Goal: Task Accomplishment & Management: Use online tool/utility

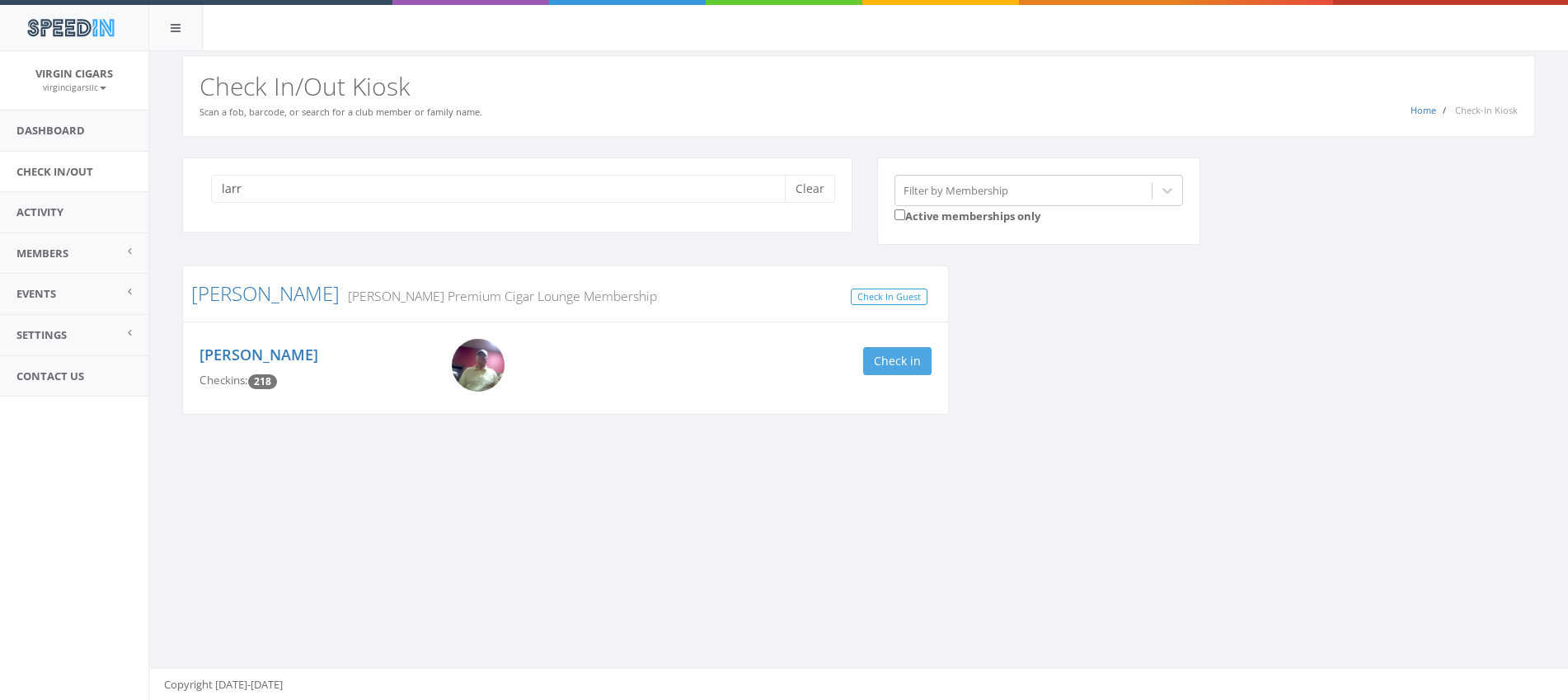
type input "larr"
click at [869, 366] on button "Check in" at bounding box center [897, 362] width 69 height 28
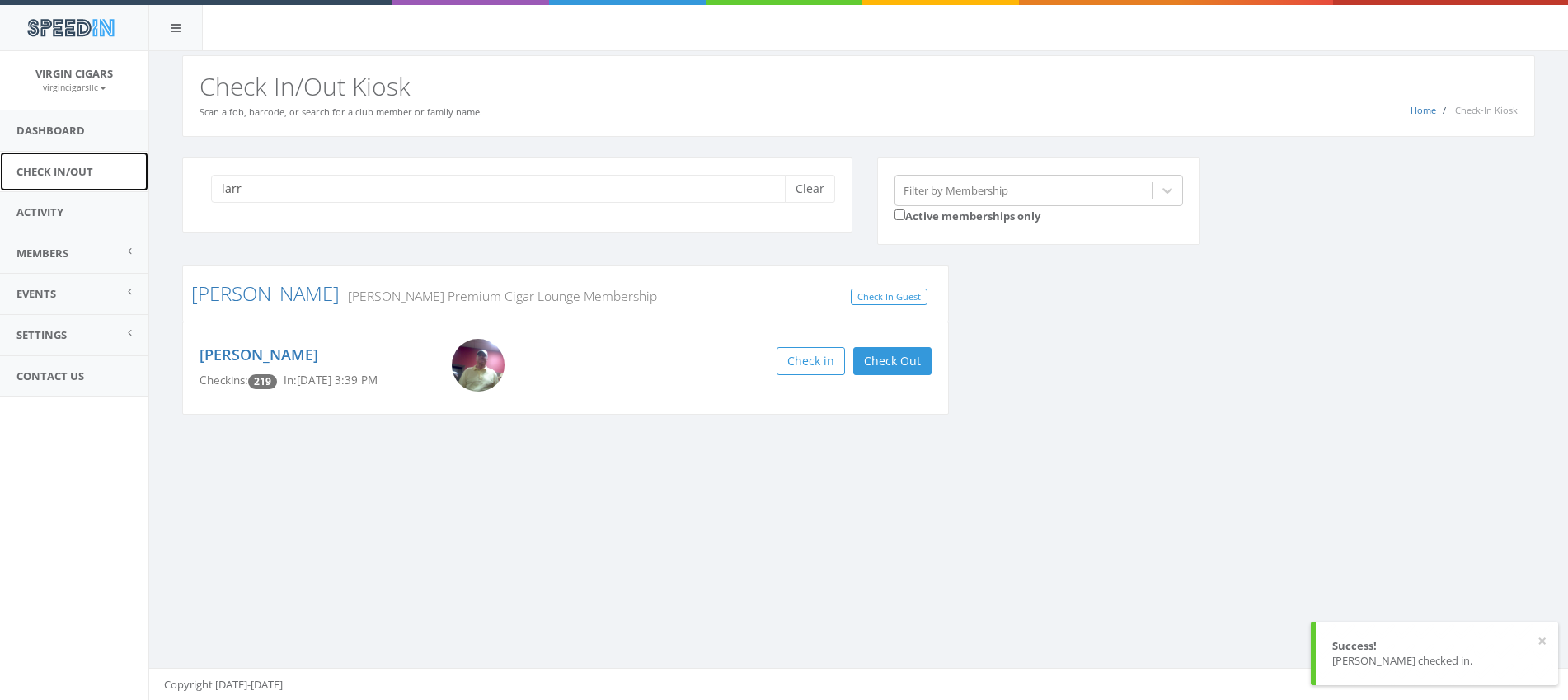
click at [65, 176] on link "Check In/Out" at bounding box center [74, 172] width 148 height 41
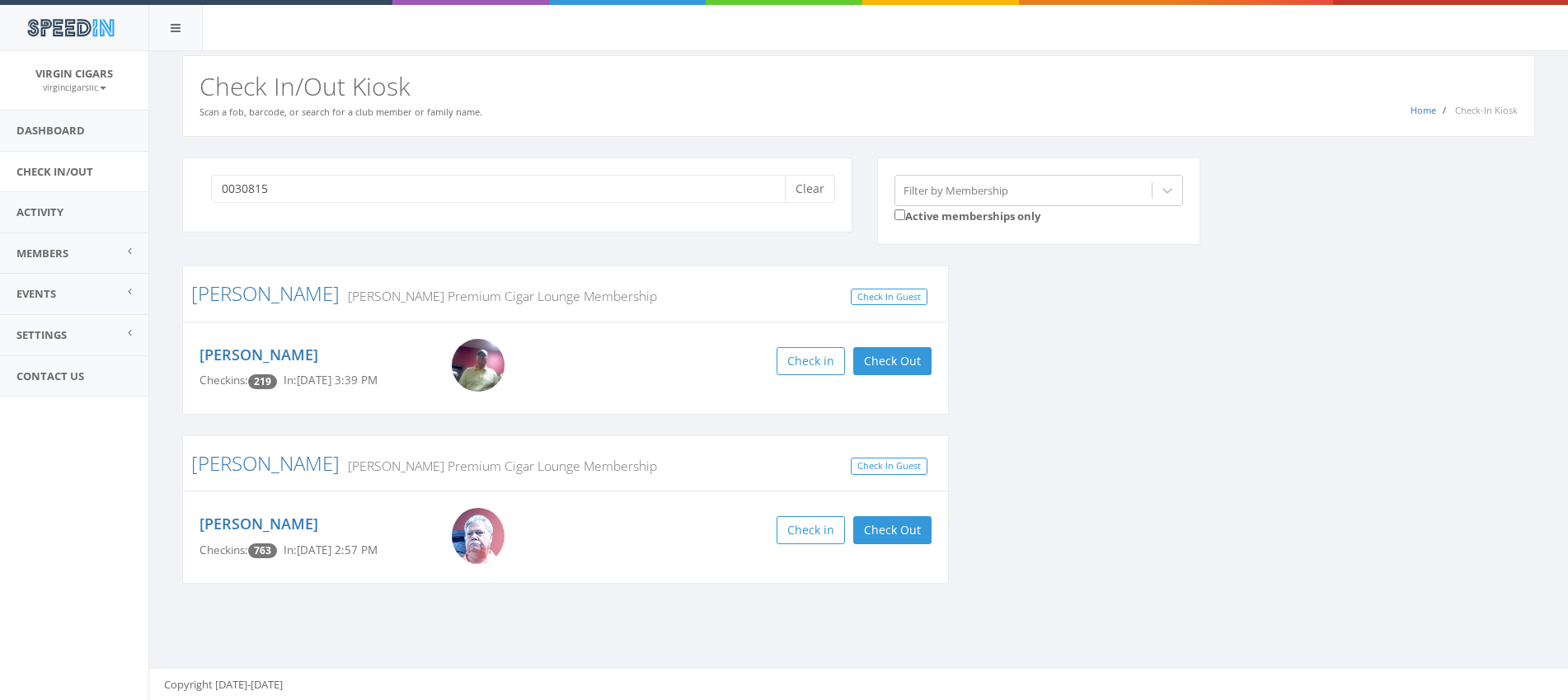
type input "00308159"
type input "n"
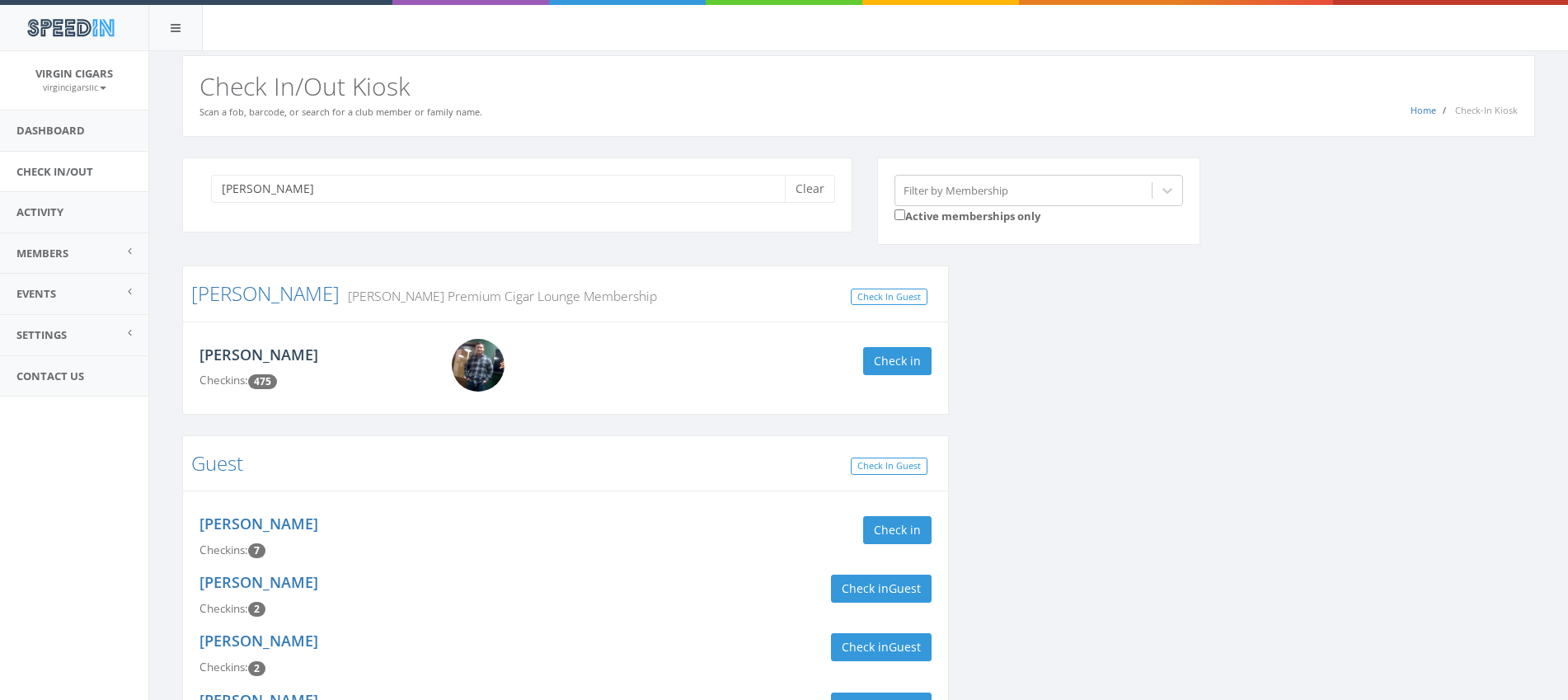
type input "james"
click at [236, 355] on link "[PERSON_NAME]" at bounding box center [259, 355] width 119 height 20
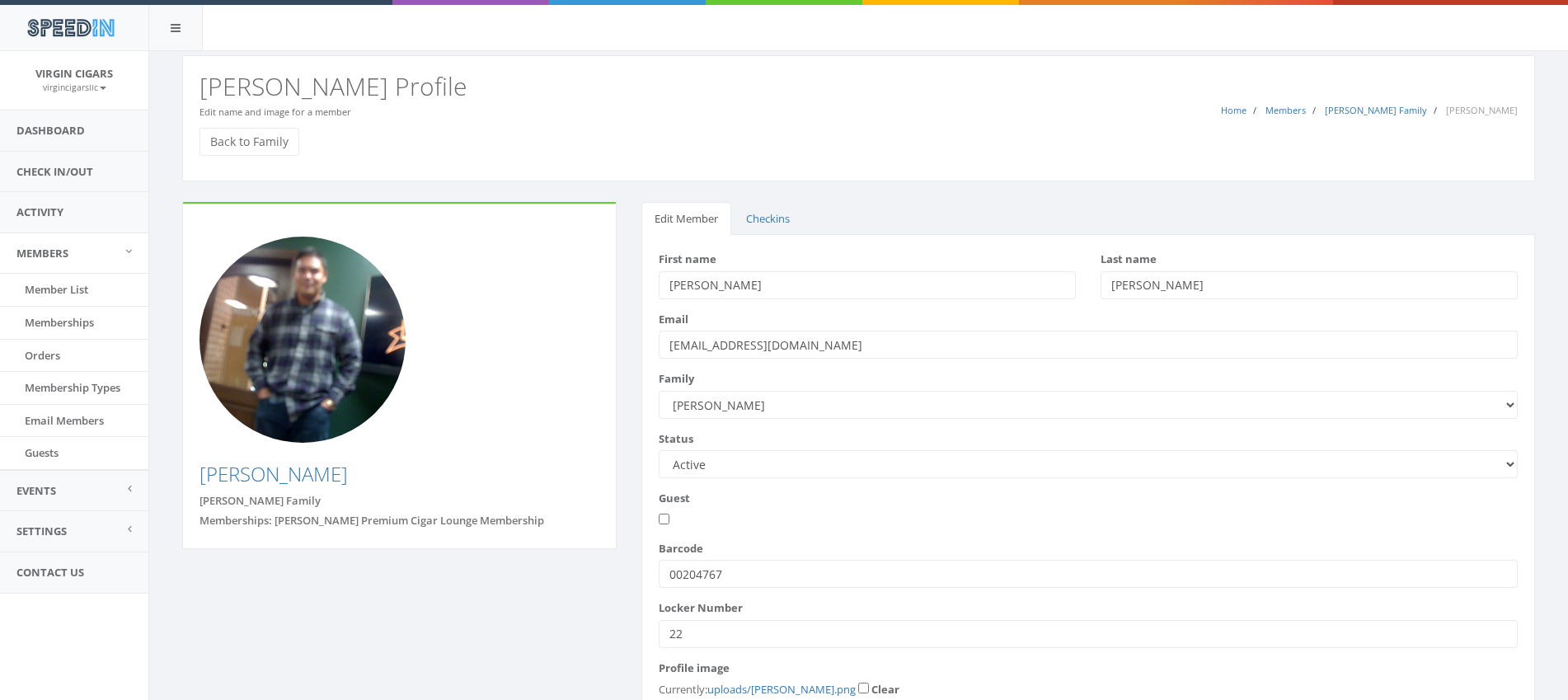
drag, startPoint x: 731, startPoint y: 574, endPoint x: 656, endPoint y: 571, distance: 75.1
click at [656, 571] on div "First name [PERSON_NAME] name [PERSON_NAME] Email [EMAIL_ADDRESS][DOMAIN_NAME] …" at bounding box center [1089, 513] width 894 height 557
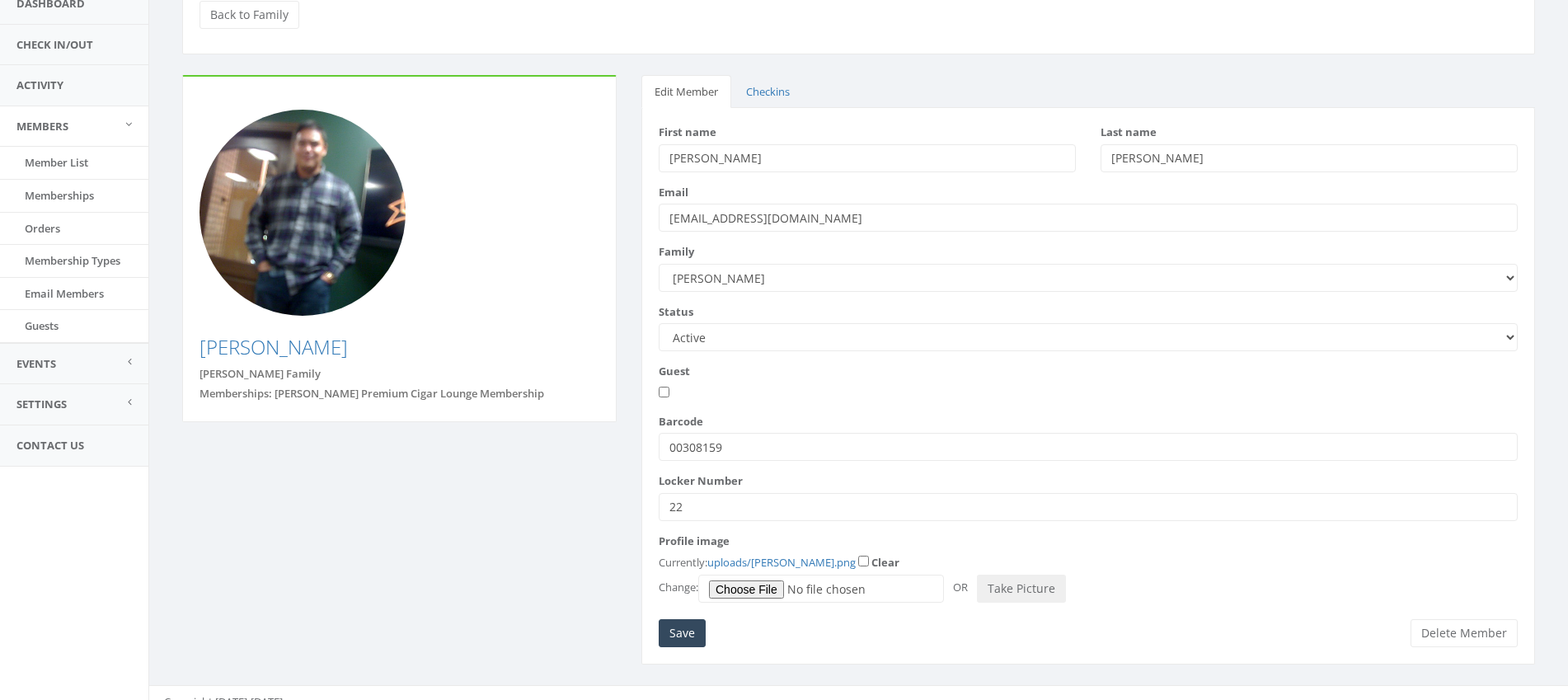
scroll to position [145, 0]
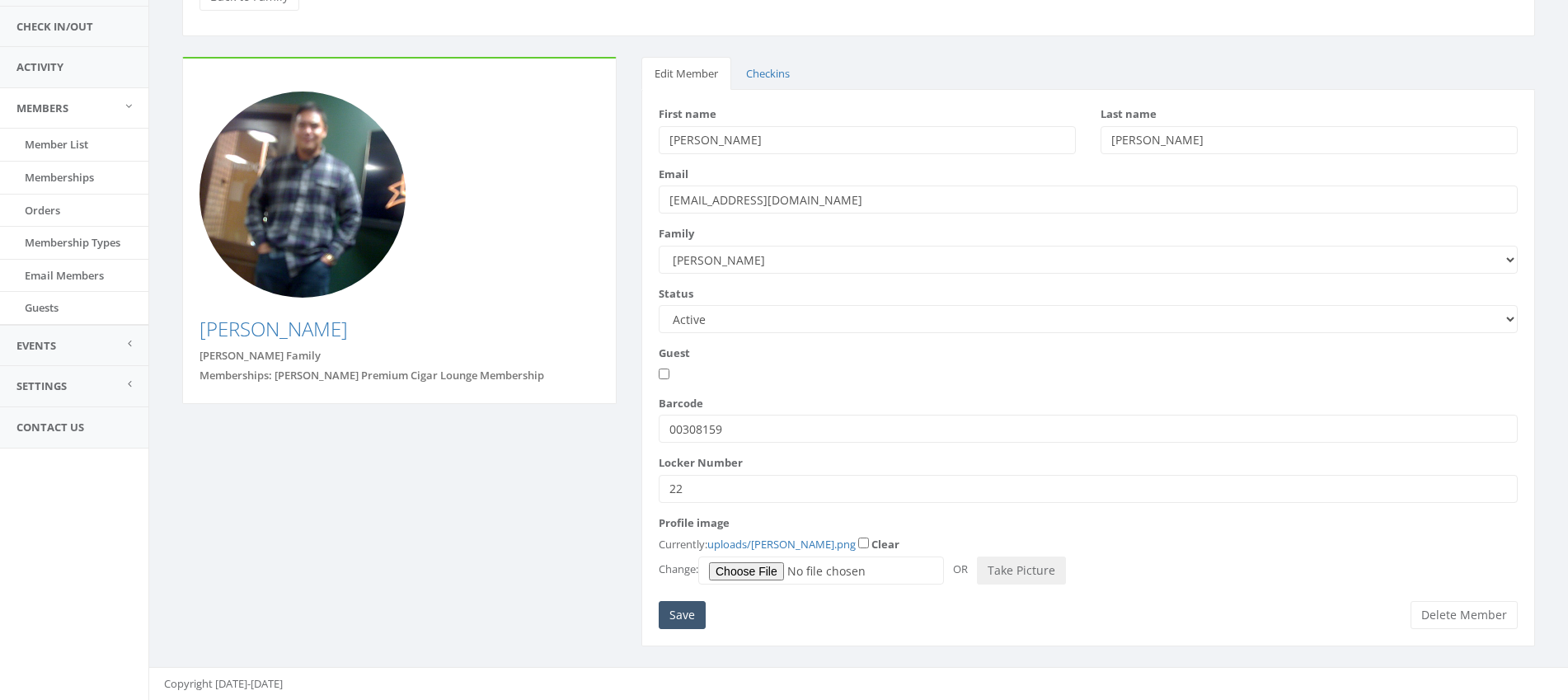
type input "00308159"
click at [672, 610] on input "Save" at bounding box center [682, 615] width 47 height 28
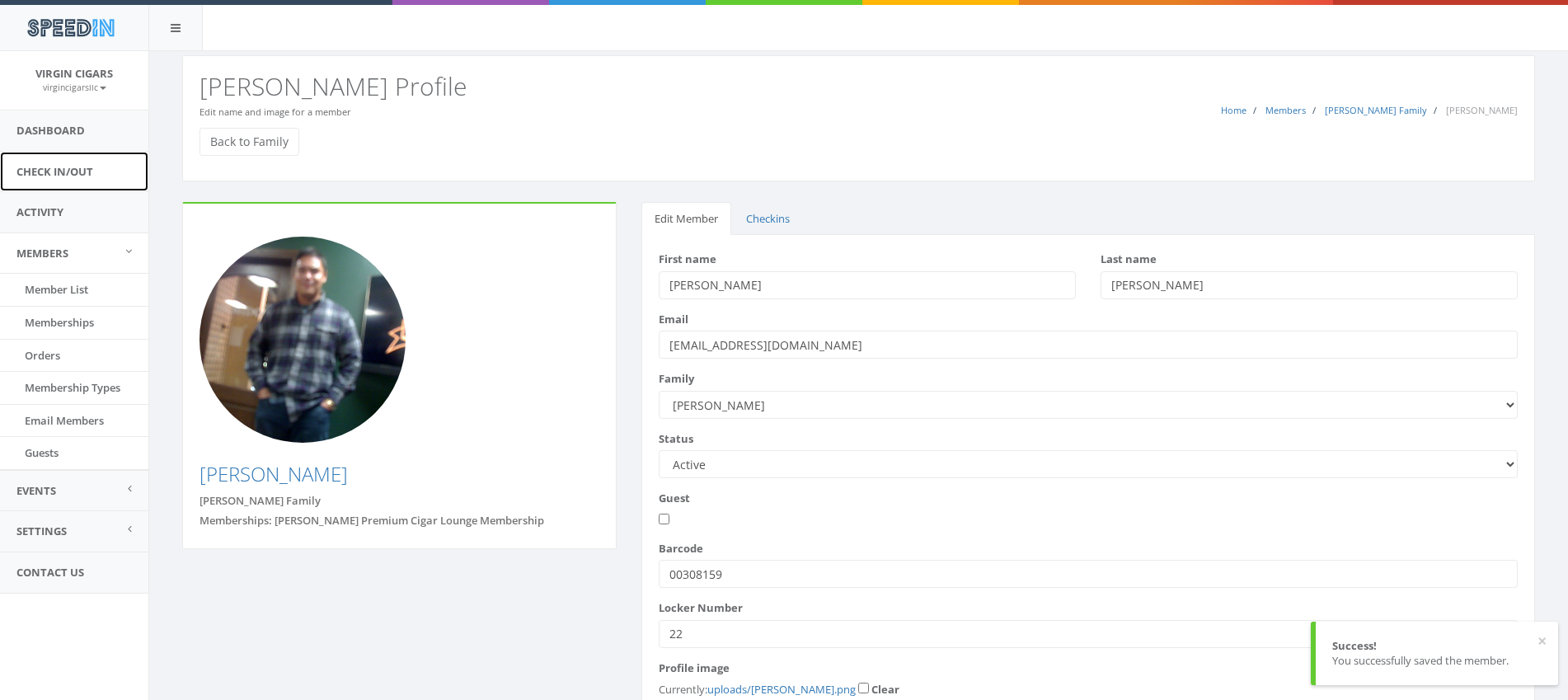
click at [56, 176] on link "Check In/Out" at bounding box center [74, 172] width 148 height 41
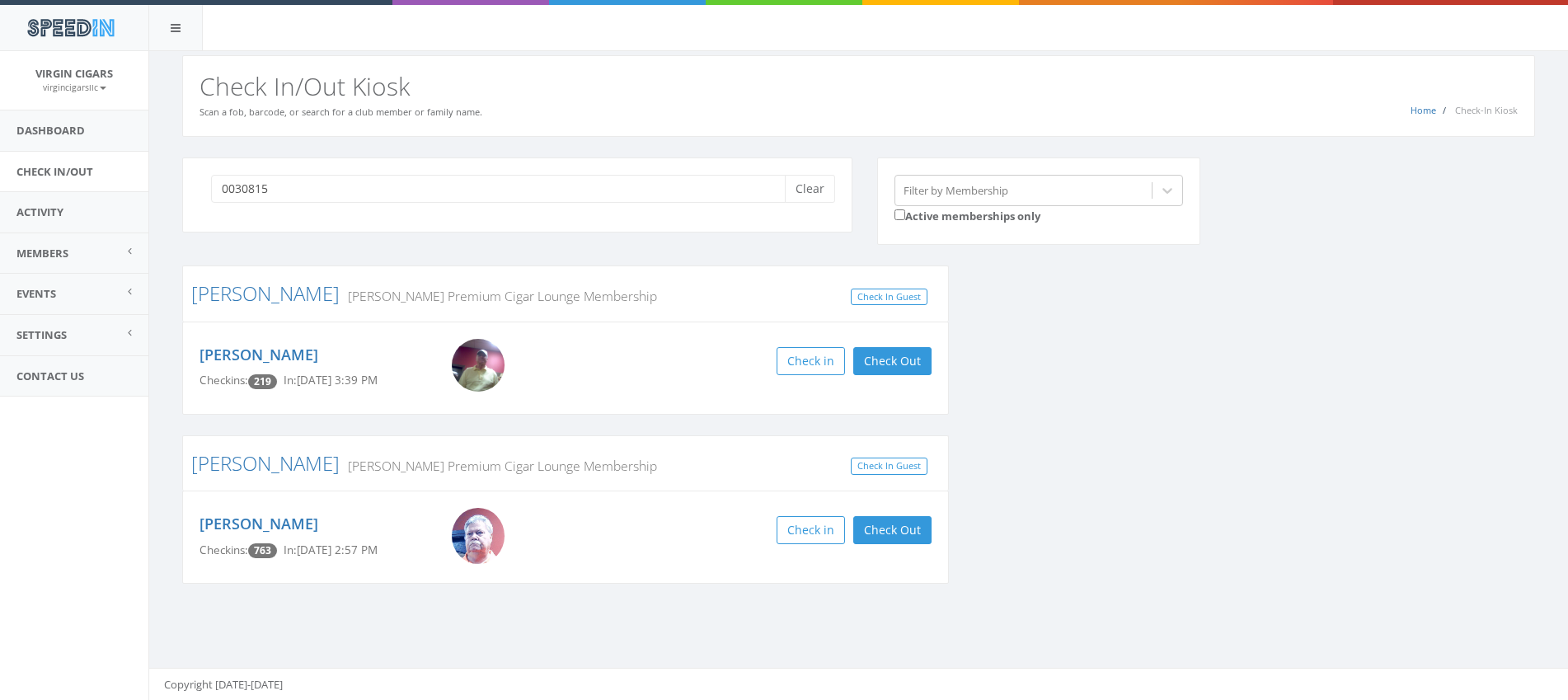
type input "00308159"
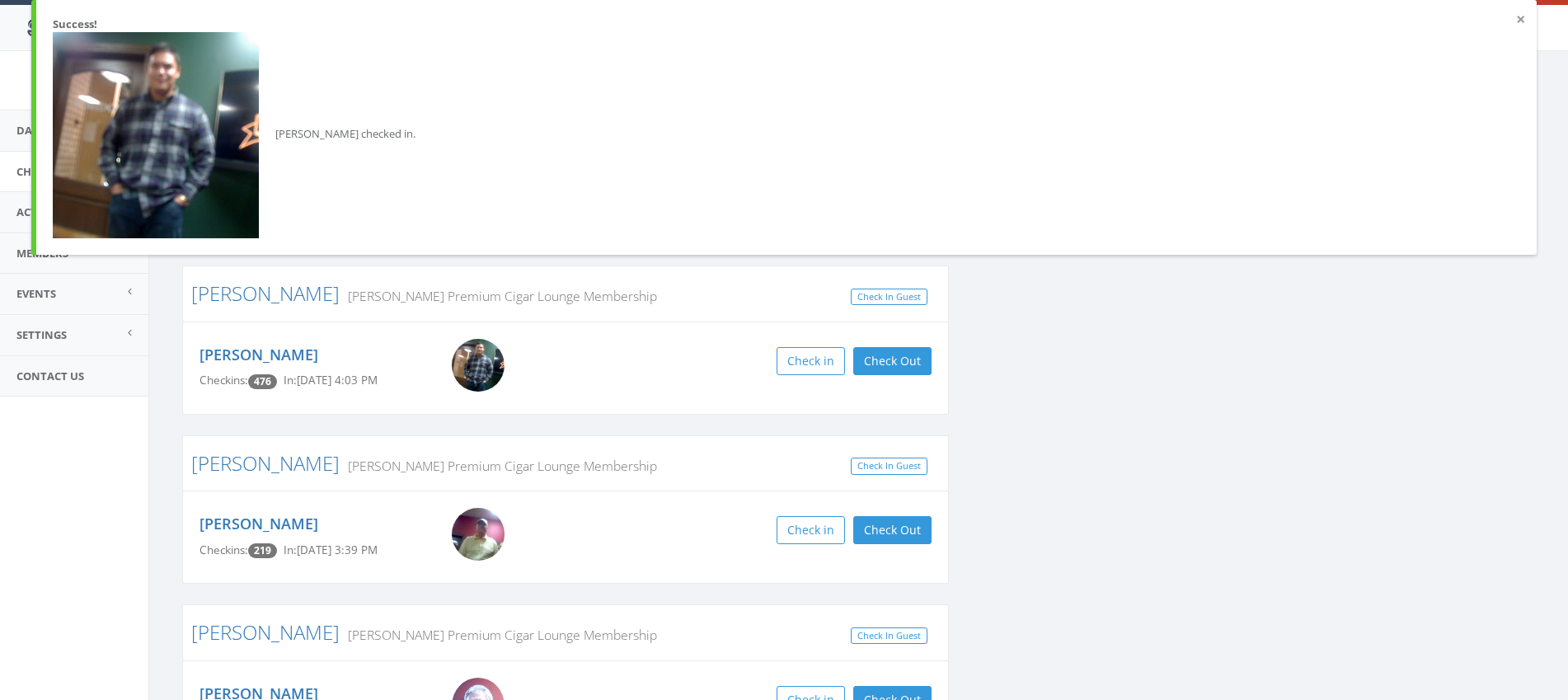
click at [1523, 22] on button "×" at bounding box center [1520, 20] width 9 height 17
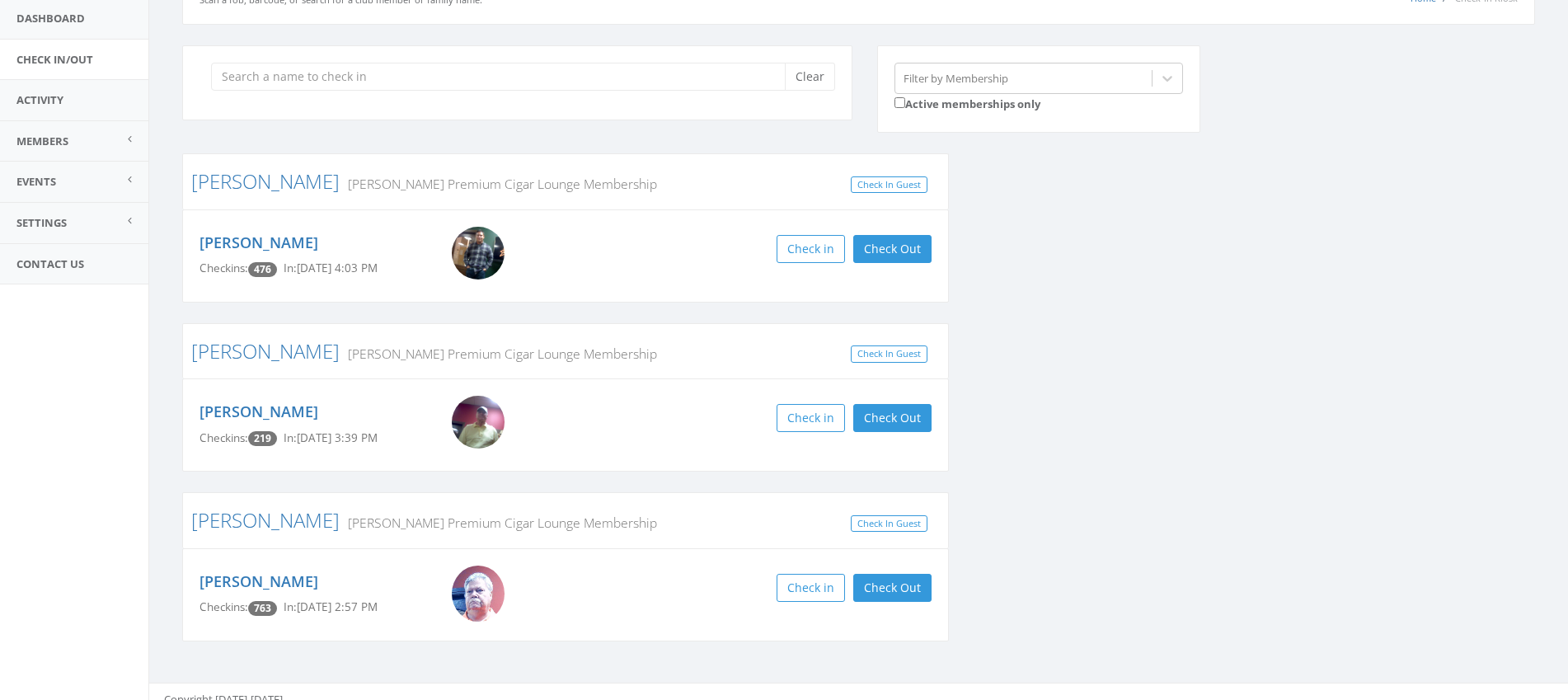
scroll to position [128, 0]
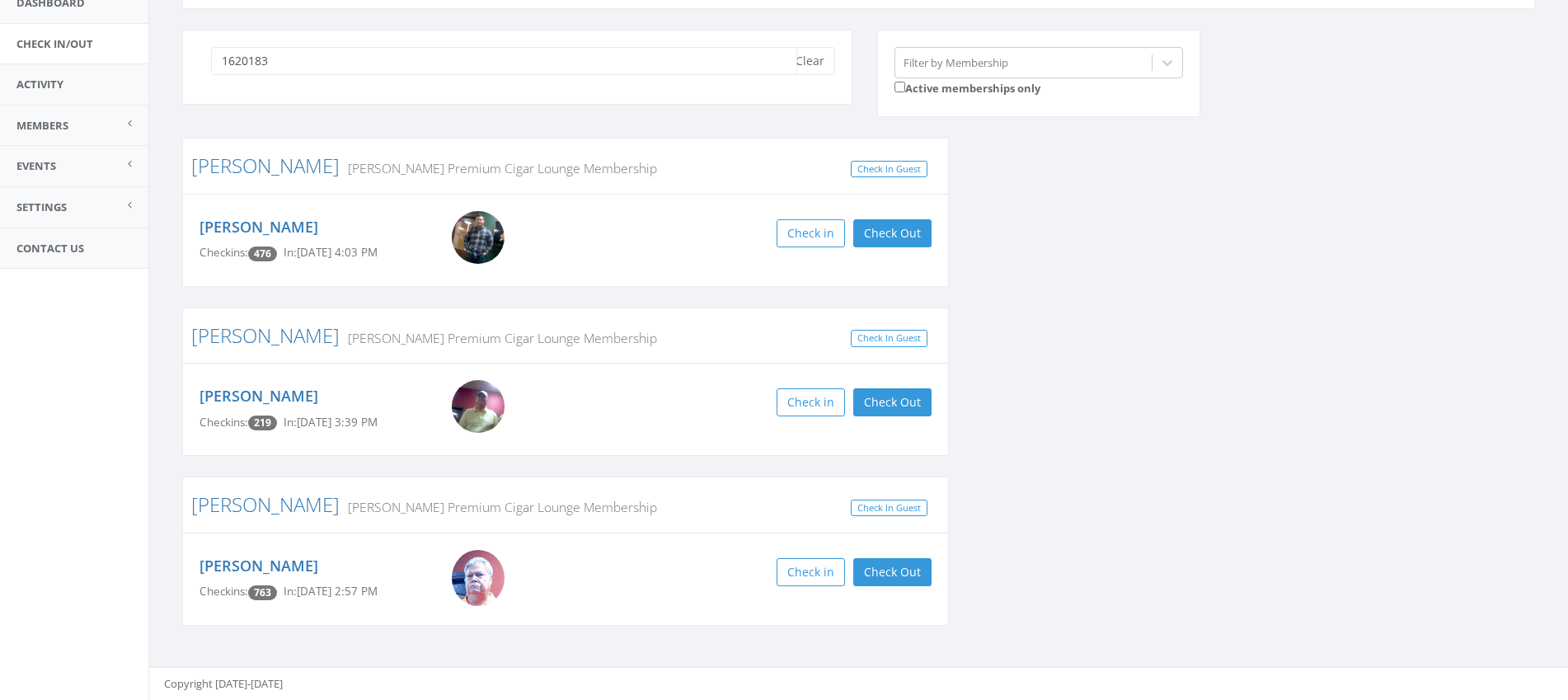
type input "16201835"
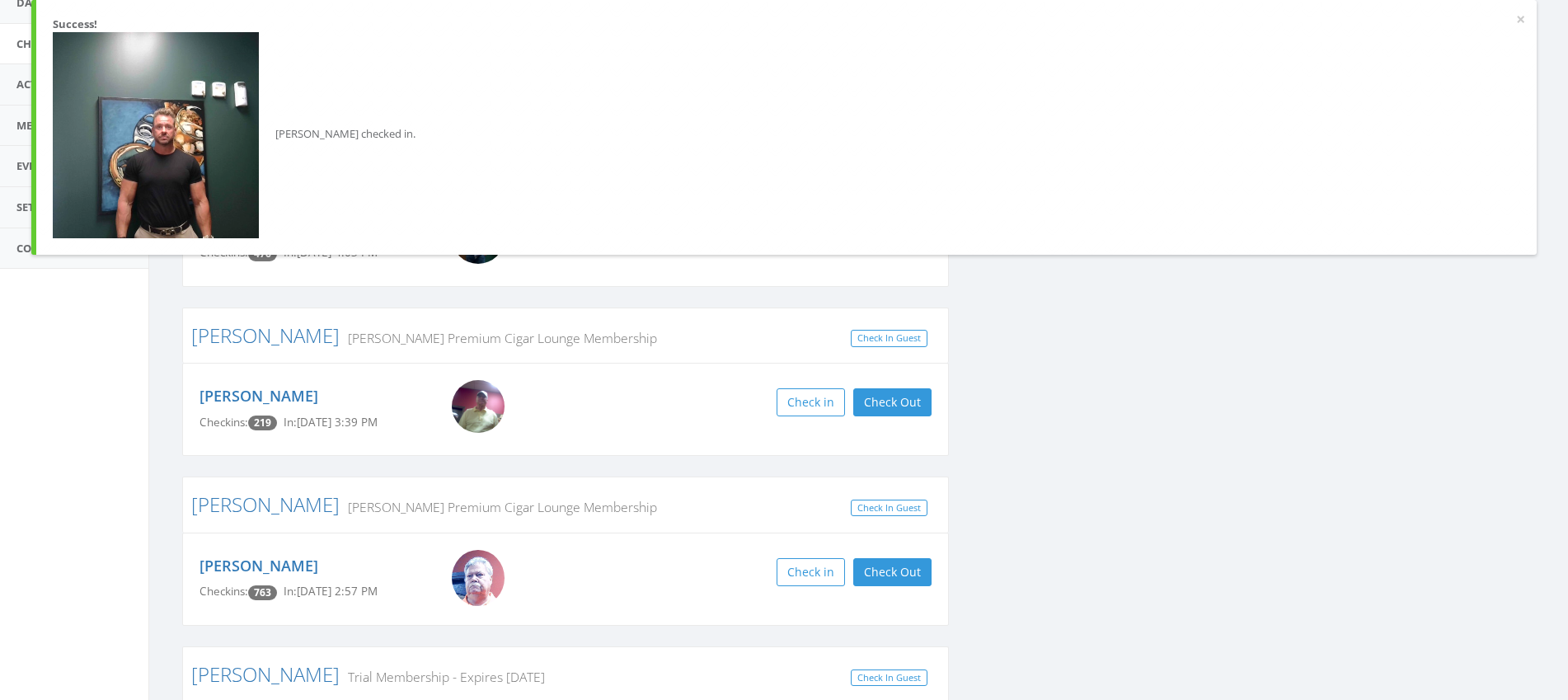
click at [1182, 343] on div "Clear Filter by Membership Active memberships only [PERSON_NAME] [PERSON_NAME] …" at bounding box center [858, 423] width 1377 height 787
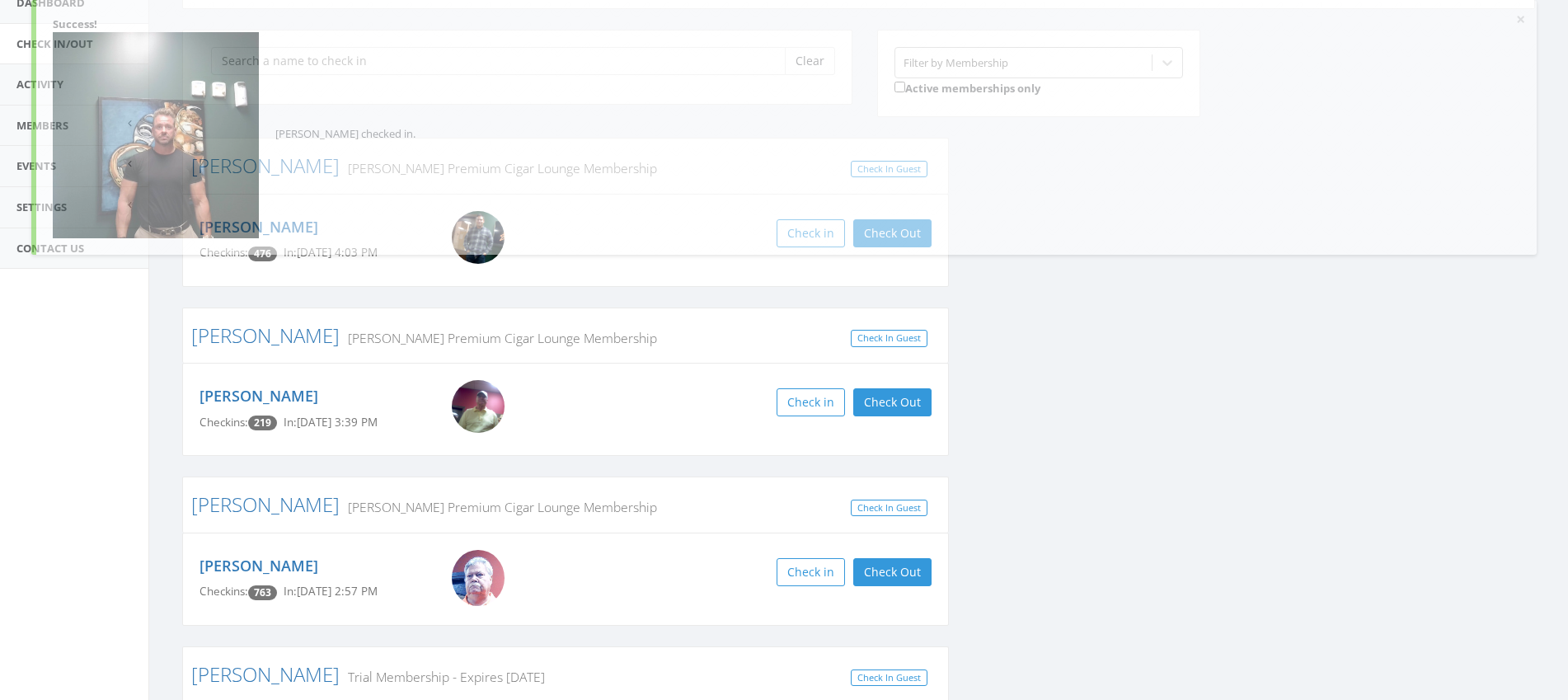
click at [1197, 434] on div "Clear Filter by Membership Active memberships only [PERSON_NAME] [PERSON_NAME] …" at bounding box center [858, 423] width 1377 height 787
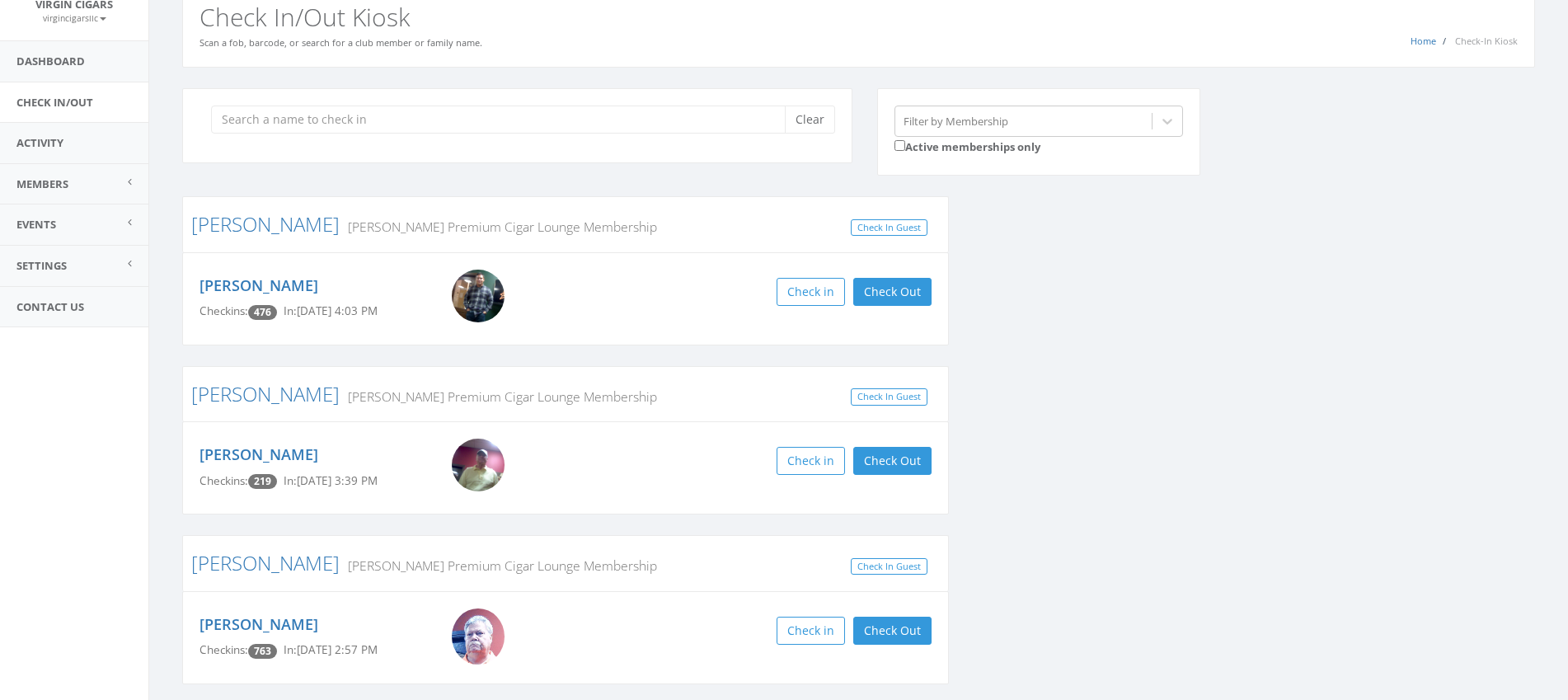
scroll to position [0, 0]
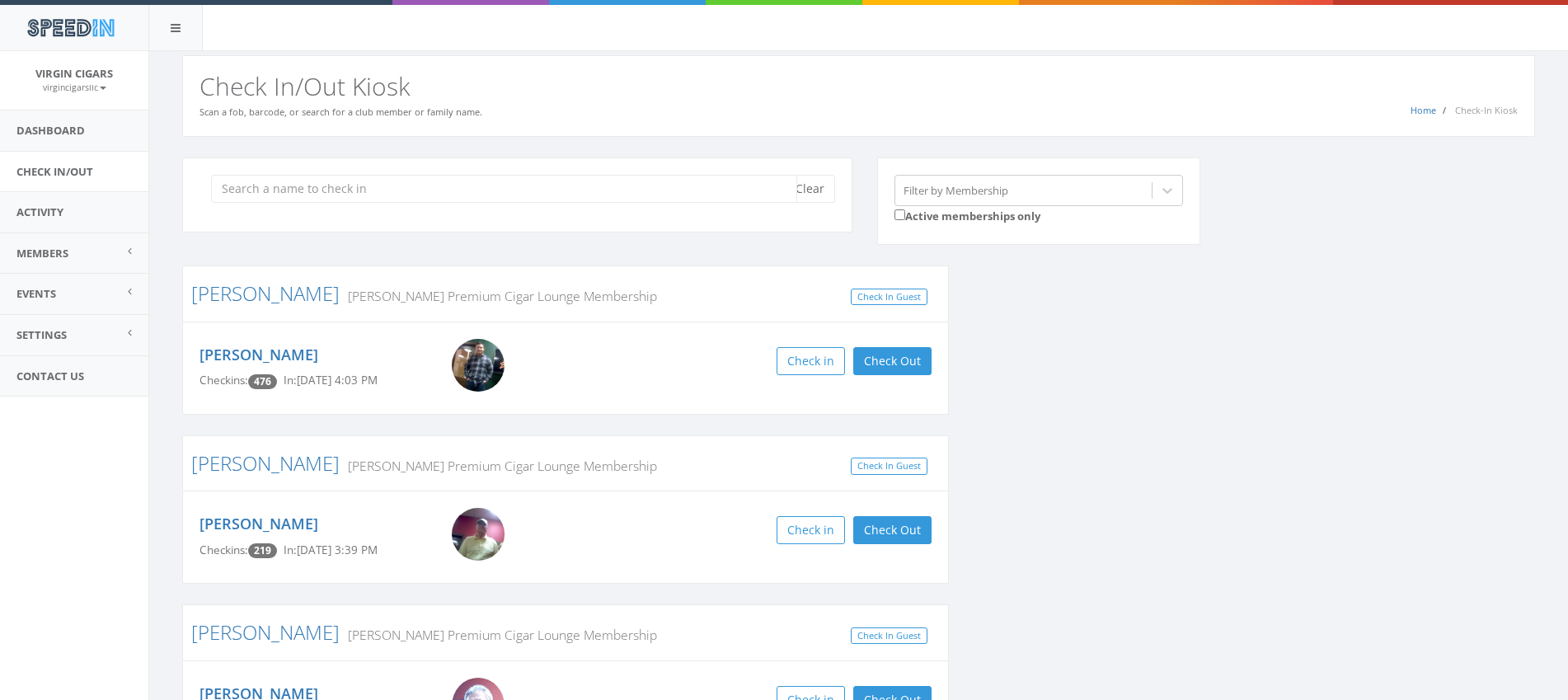
click at [665, 193] on input "search" at bounding box center [504, 189] width 586 height 28
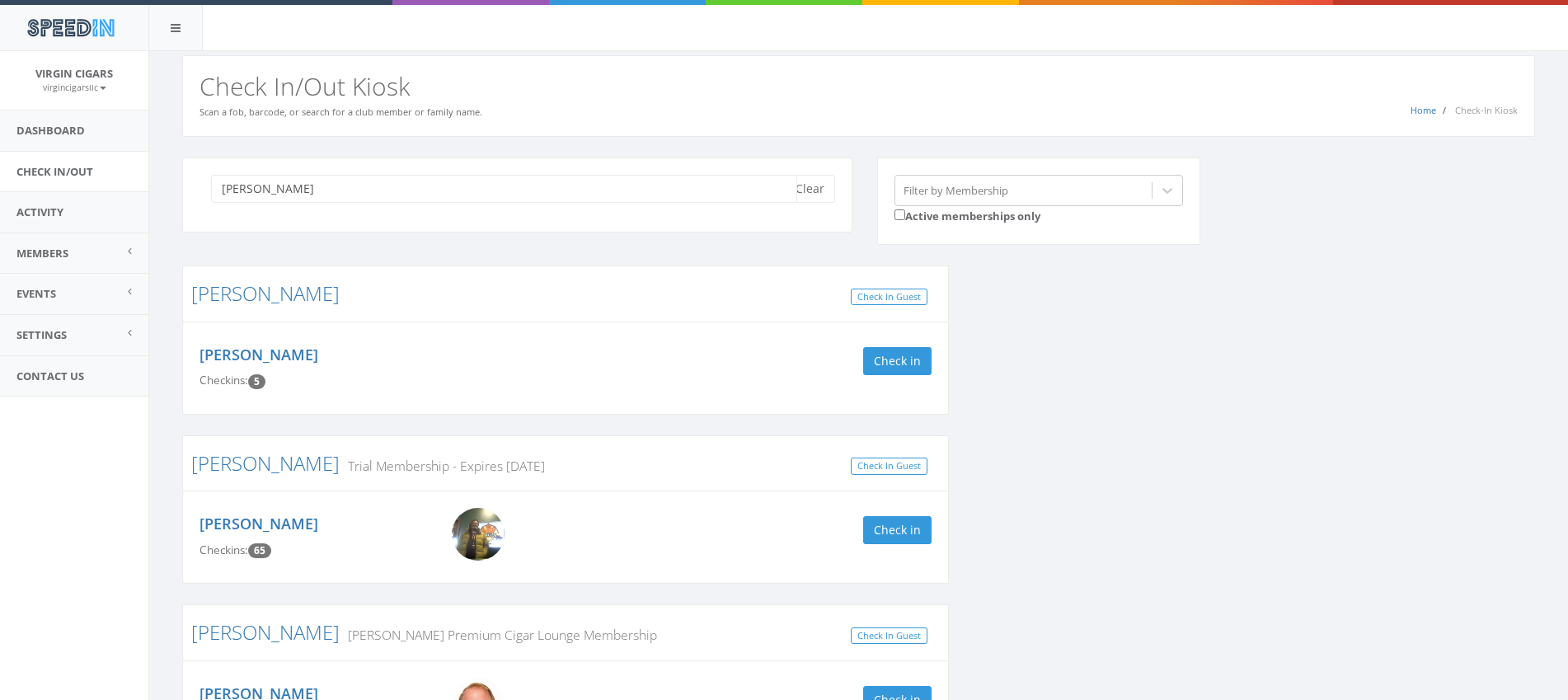
click at [692, 202] on input "[PERSON_NAME]" at bounding box center [504, 189] width 586 height 28
type input "d"
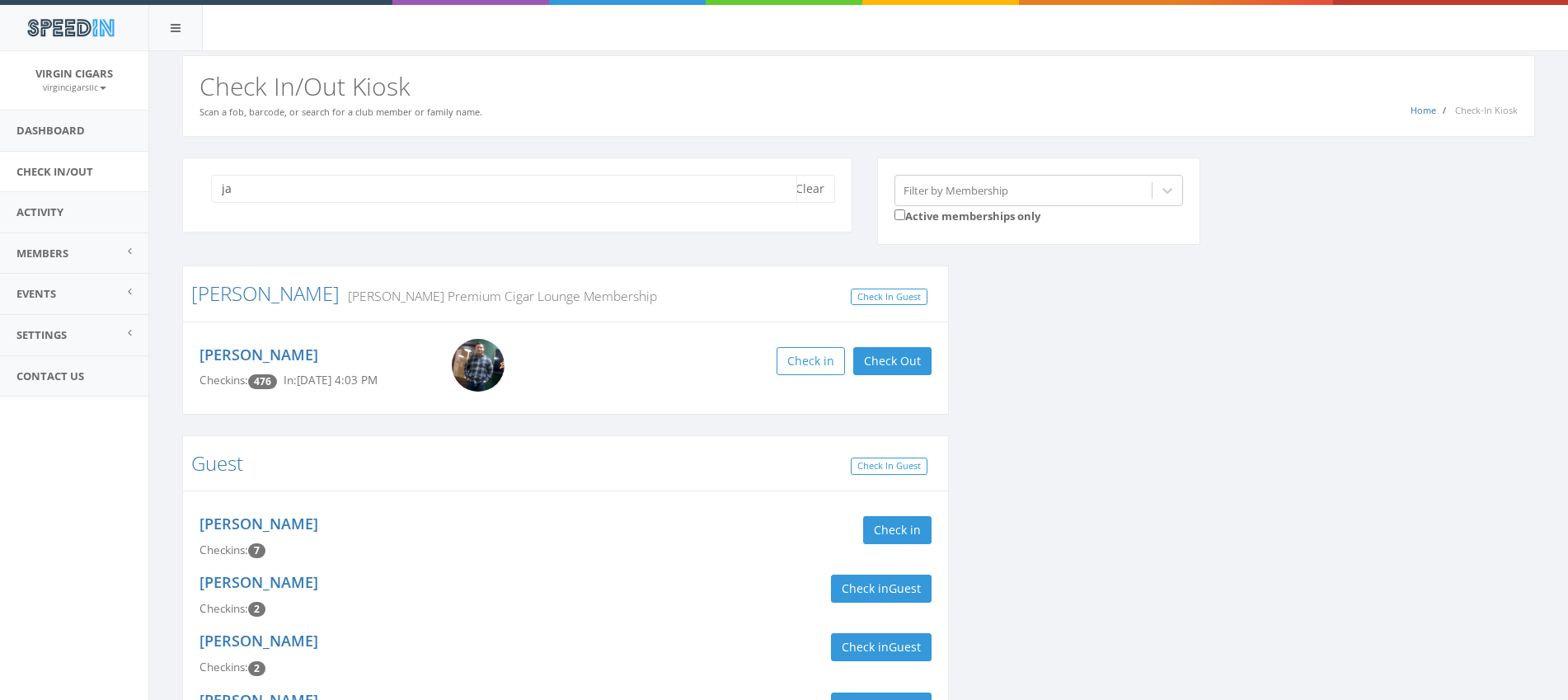
type input "j"
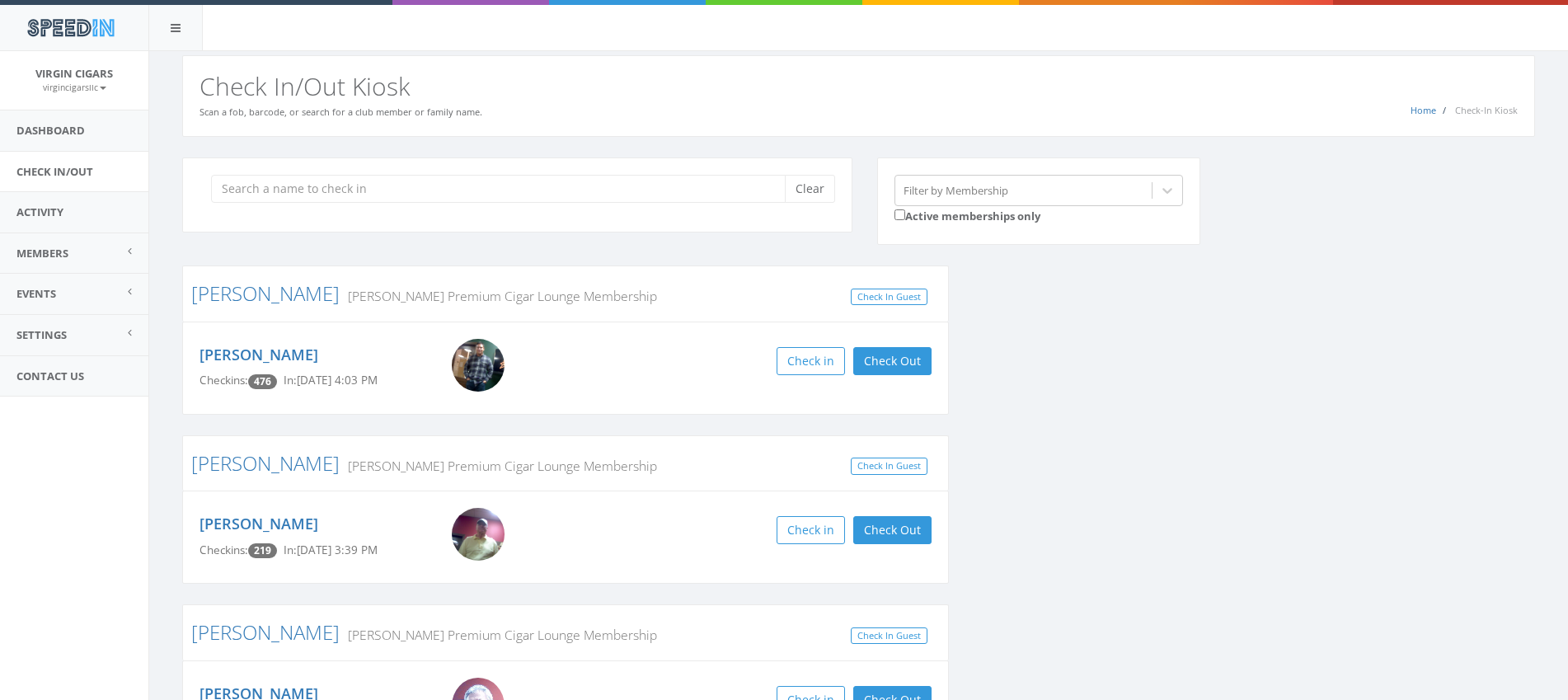
click at [484, 357] on img at bounding box center [478, 366] width 53 height 53
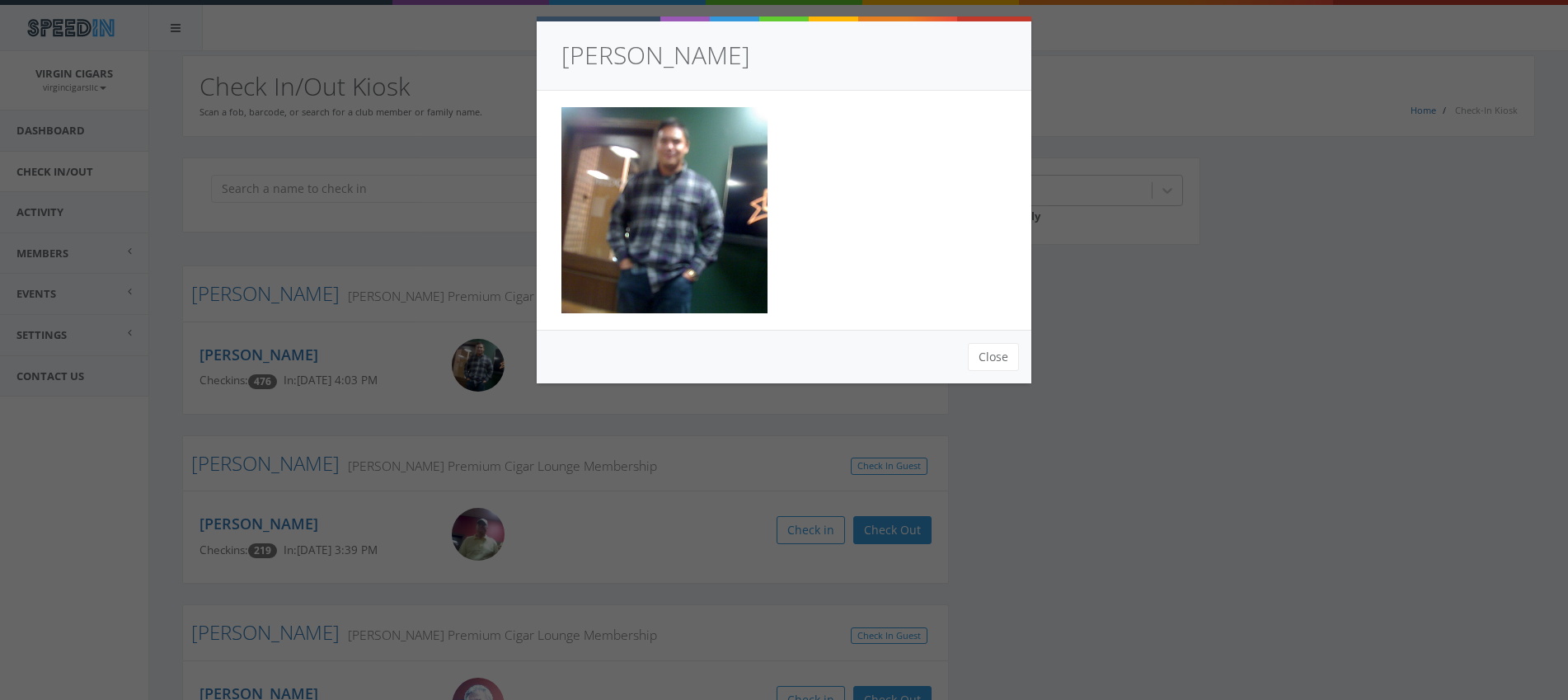
click at [439, 250] on div "[PERSON_NAME] Close" at bounding box center [784, 350] width 1568 height 700
click at [480, 411] on div "[PERSON_NAME] Close" at bounding box center [784, 350] width 1568 height 700
click at [988, 357] on button "Close" at bounding box center [993, 357] width 51 height 28
